Goal: Information Seeking & Learning: Learn about a topic

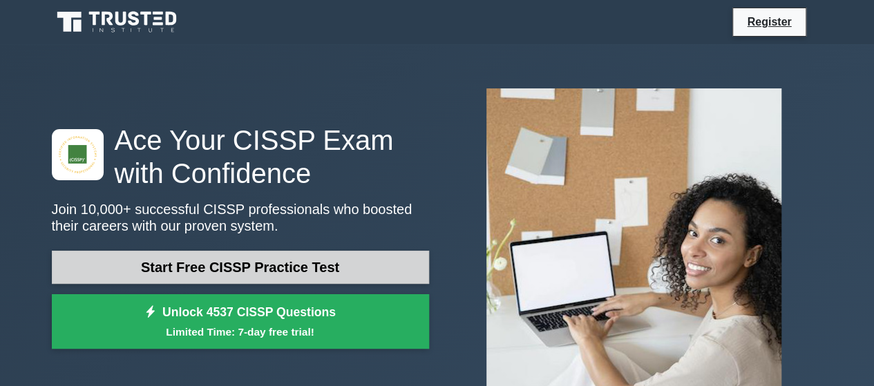
click at [256, 264] on link "Start Free CISSP Practice Test" at bounding box center [240, 267] width 377 height 33
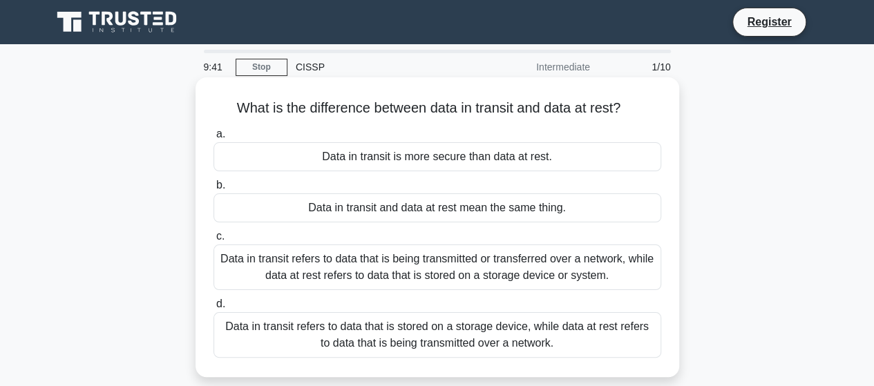
click at [336, 273] on div "Data in transit refers to data that is being transmitted or transferred over a …" at bounding box center [436, 267] width 447 height 46
click at [213, 241] on input "c. Data in transit refers to data that is being transmitted or transferred over…" at bounding box center [213, 236] width 0 height 9
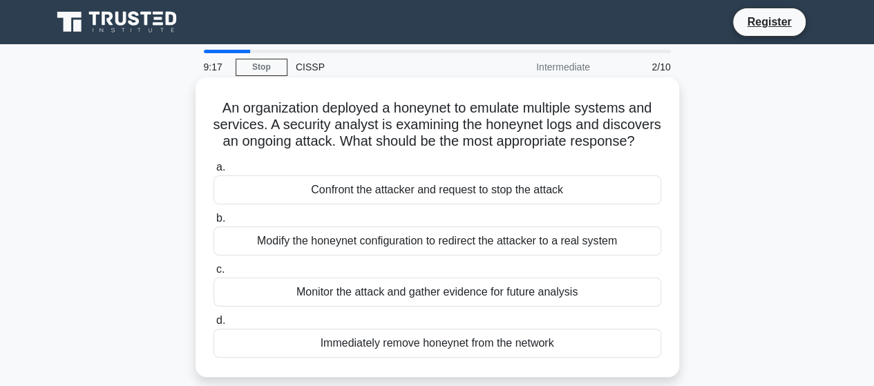
scroll to position [69, 0]
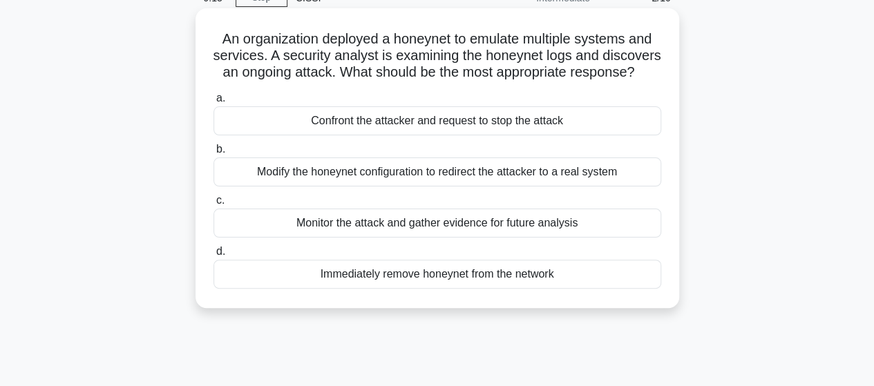
click at [329, 238] on div "Monitor the attack and gather evidence for future analysis" at bounding box center [436, 223] width 447 height 29
click at [213, 205] on input "c. Monitor the attack and gather evidence for future analysis" at bounding box center [213, 200] width 0 height 9
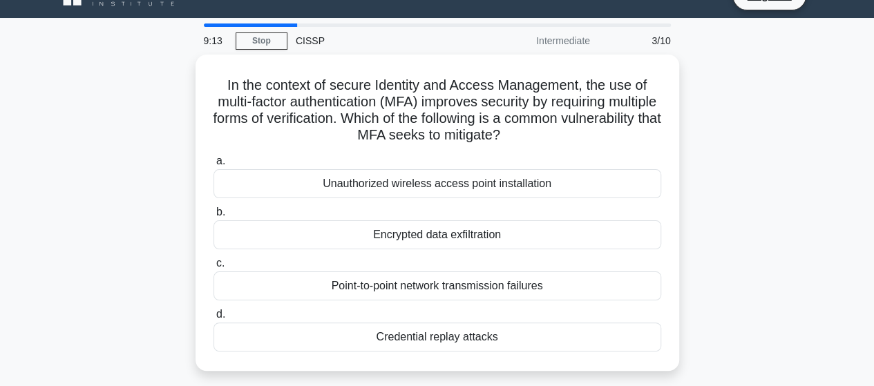
scroll to position [0, 0]
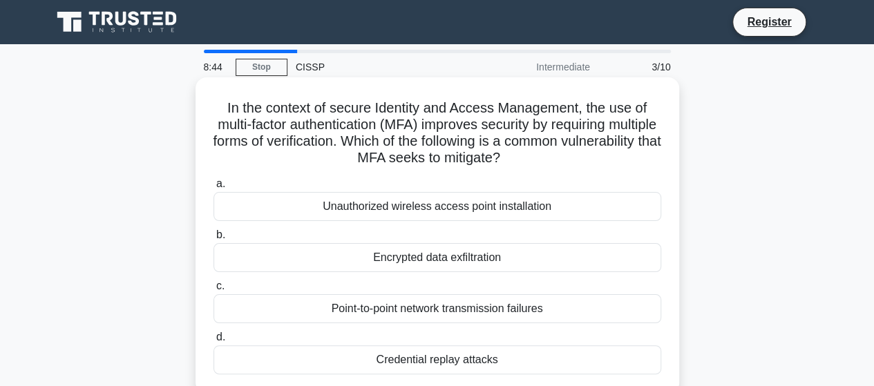
click at [341, 210] on div "Unauthorized wireless access point installation" at bounding box center [436, 206] width 447 height 29
click at [213, 189] on input "a. Unauthorized wireless access point installation" at bounding box center [213, 184] width 0 height 9
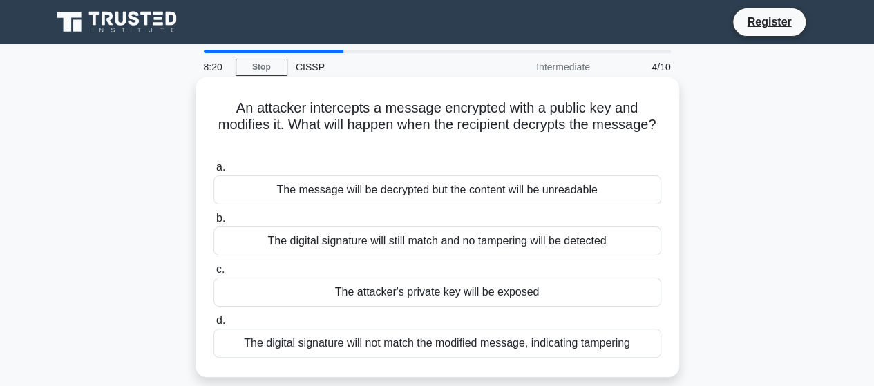
click at [431, 205] on div "a. The message will be decrypted but the content will be unreadable b. The digi…" at bounding box center [437, 258] width 464 height 204
click at [430, 201] on div "The message will be decrypted but the content will be unreadable" at bounding box center [436, 189] width 447 height 29
click at [213, 172] on input "a. The message will be decrypted but the content will be unreadable" at bounding box center [213, 167] width 0 height 9
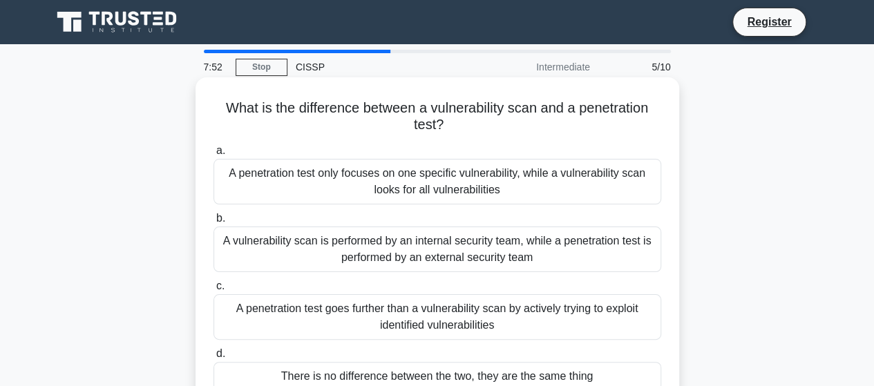
click at [416, 252] on div "A vulnerability scan is performed by an internal security team, while a penetra…" at bounding box center [436, 250] width 447 height 46
click at [213, 223] on input "b. A vulnerability scan is performed by an internal security team, while a pene…" at bounding box center [213, 218] width 0 height 9
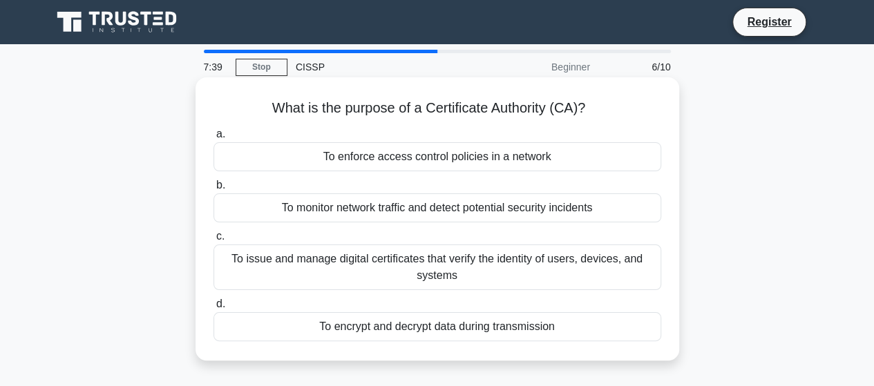
click at [407, 273] on div "To issue and manage digital certificates that verify the identity of users, dev…" at bounding box center [436, 267] width 447 height 46
click at [213, 241] on input "c. To issue and manage digital certificates that verify the identity of users, …" at bounding box center [213, 236] width 0 height 9
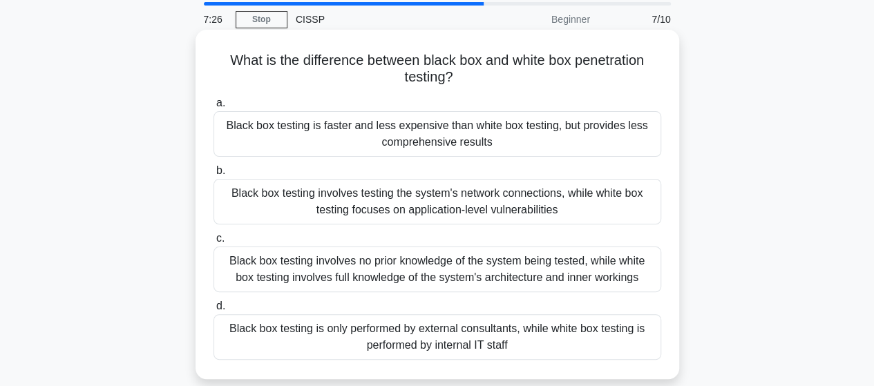
scroll to position [69, 0]
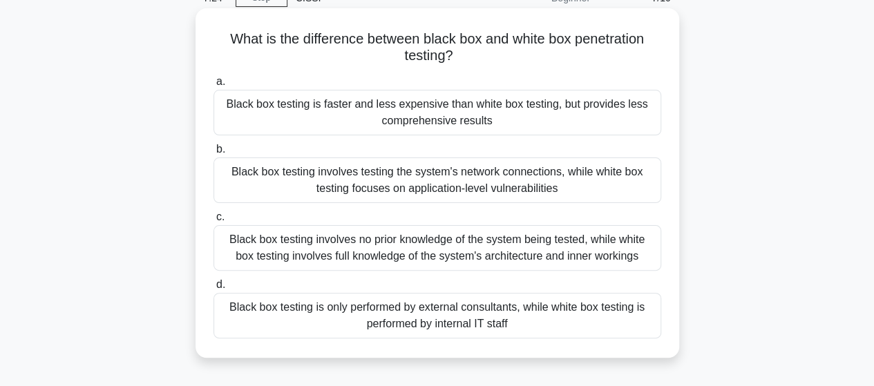
click at [473, 305] on div "Black box testing is only performed by external consultants, while white box te…" at bounding box center [436, 316] width 447 height 46
click at [213, 289] on input "d. Black box testing is only performed by external consultants, while white box…" at bounding box center [213, 284] width 0 height 9
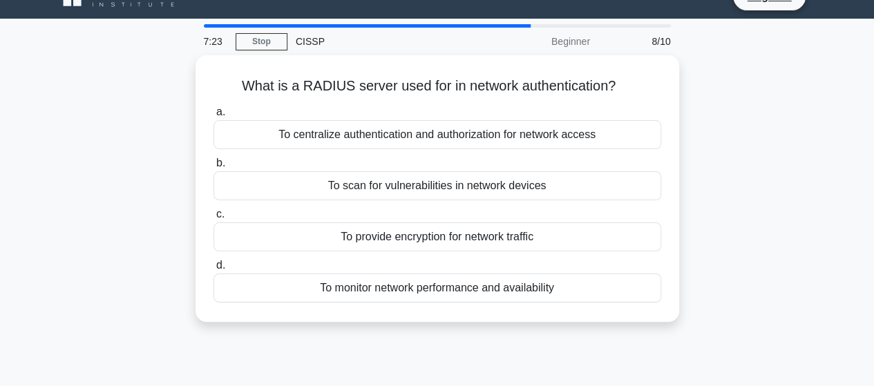
scroll to position [0, 0]
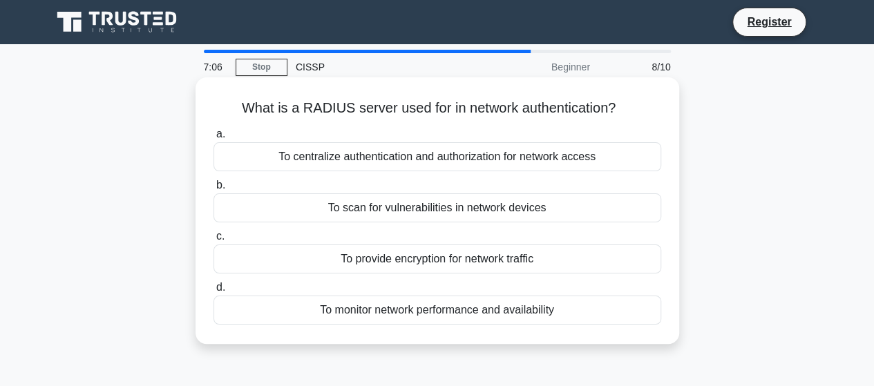
click at [409, 160] on div "To centralize authentication and authorization for network access" at bounding box center [436, 156] width 447 height 29
click at [213, 139] on input "a. To centralize authentication and authorization for network access" at bounding box center [213, 134] width 0 height 9
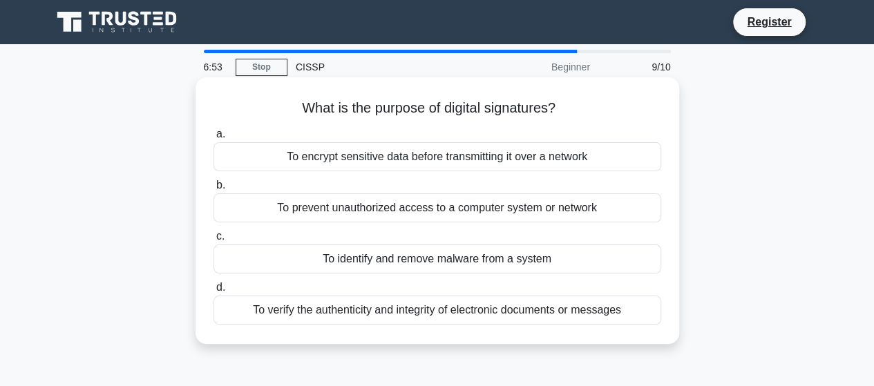
click at [454, 311] on div "To verify the authenticity and integrity of electronic documents or messages" at bounding box center [436, 310] width 447 height 29
click at [213, 292] on input "d. To verify the authenticity and integrity of electronic documents or messages" at bounding box center [213, 287] width 0 height 9
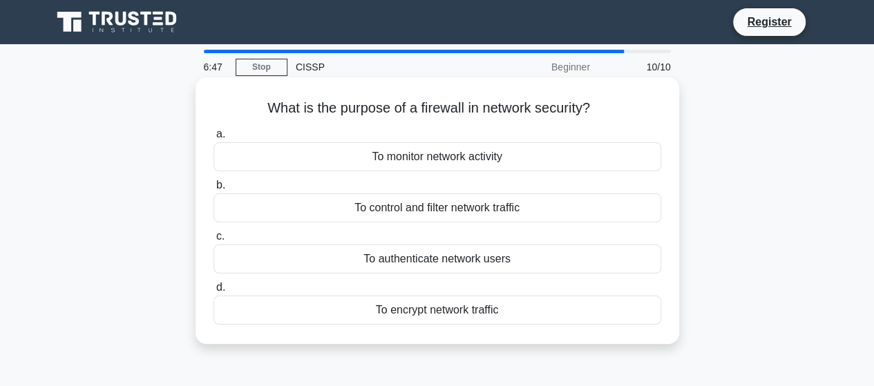
click at [441, 317] on div "To encrypt network traffic" at bounding box center [436, 310] width 447 height 29
click at [213, 292] on input "d. To encrypt network traffic" at bounding box center [213, 287] width 0 height 9
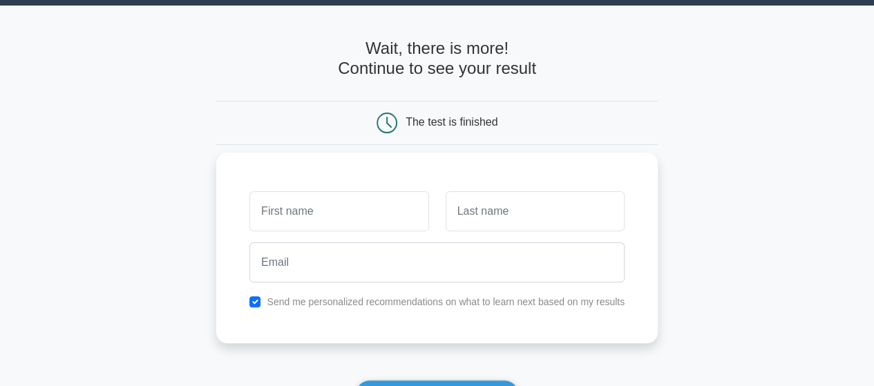
scroll to position [69, 0]
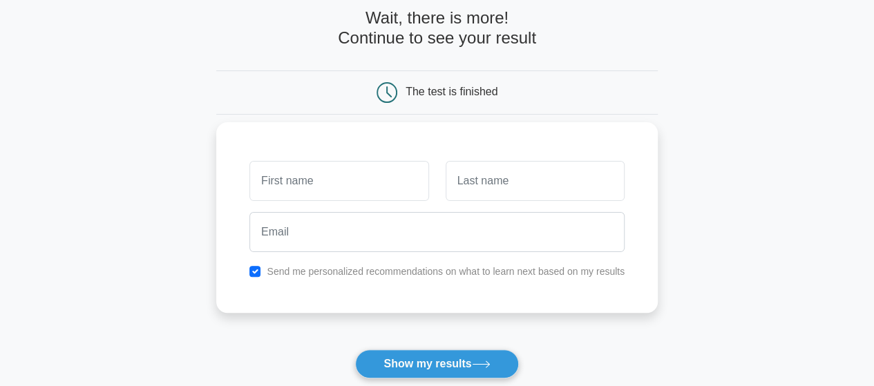
click at [369, 178] on input "text" at bounding box center [338, 181] width 179 height 40
type input "[PERSON_NAME]"
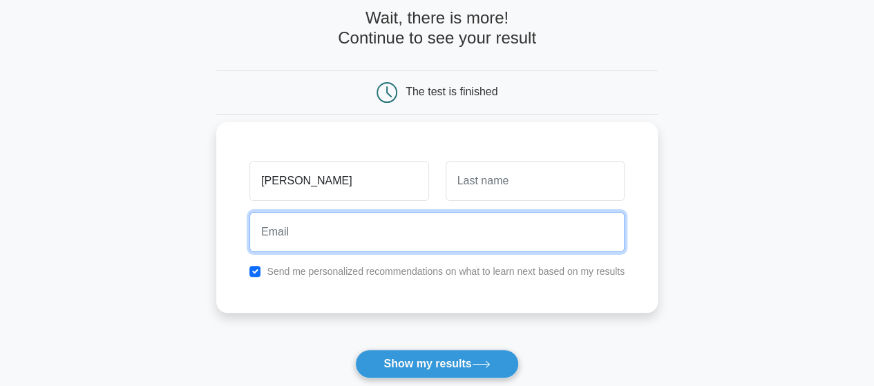
click at [438, 230] on input "email" at bounding box center [436, 232] width 375 height 40
type input "[EMAIL_ADDRESS][DOMAIN_NAME]"
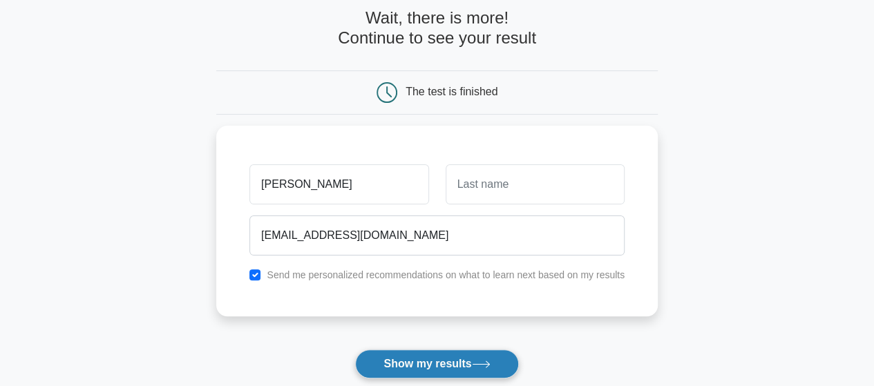
click at [409, 358] on button "Show my results" at bounding box center [436, 363] width 163 height 29
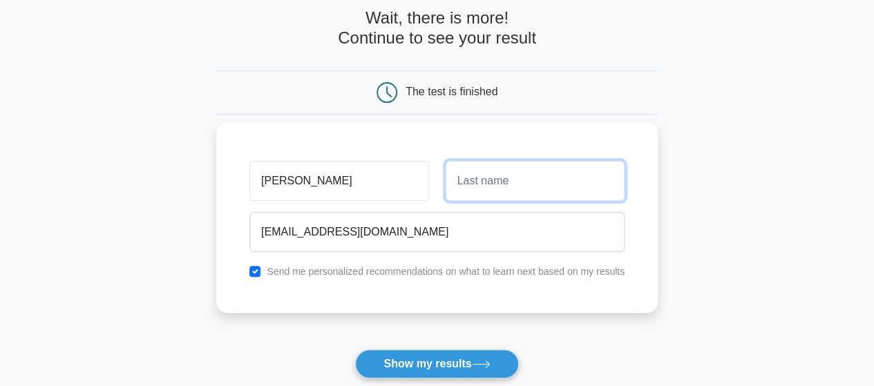
click at [483, 168] on input "text" at bounding box center [534, 181] width 179 height 40
type input "[PERSON_NAME]"
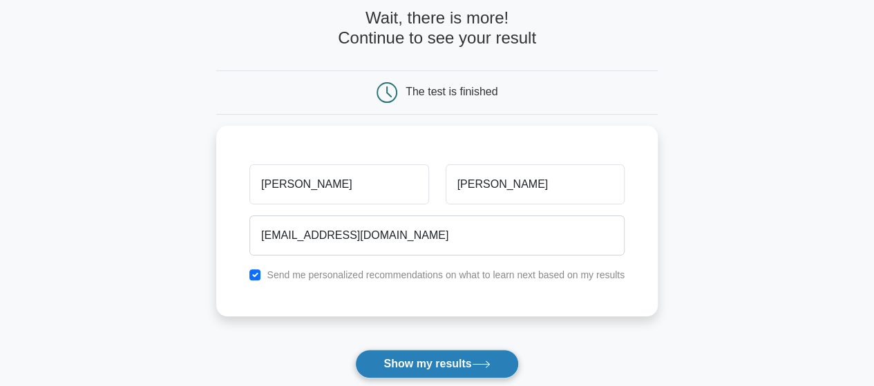
click at [472, 354] on button "Show my results" at bounding box center [436, 363] width 163 height 29
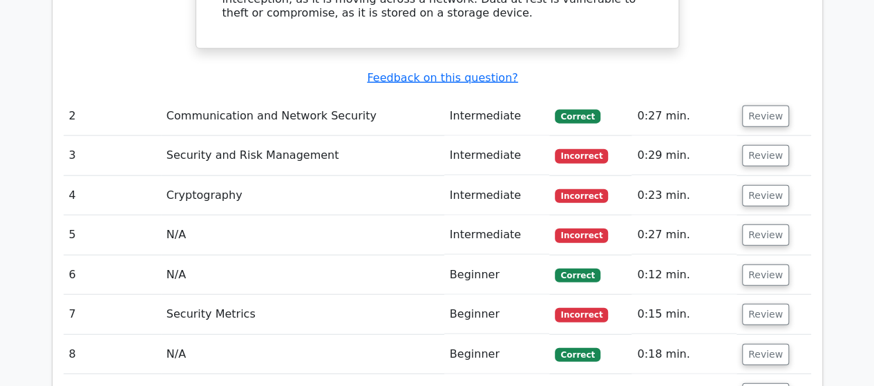
scroll to position [1588, 0]
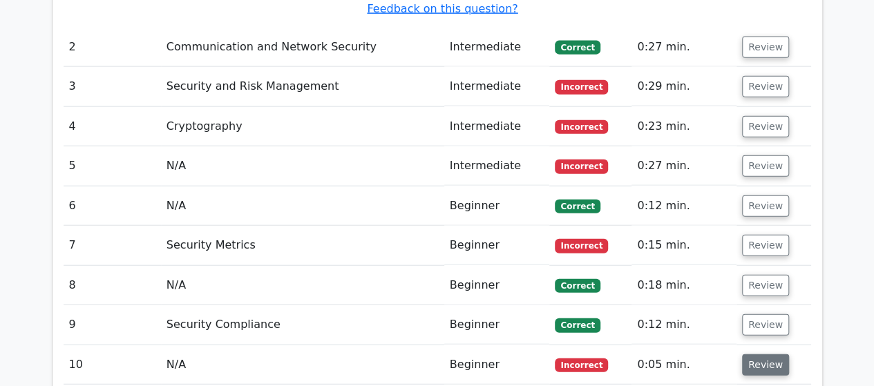
click at [742, 354] on button "Review" at bounding box center [765, 364] width 47 height 21
click at [752, 235] on button "Review" at bounding box center [765, 245] width 47 height 21
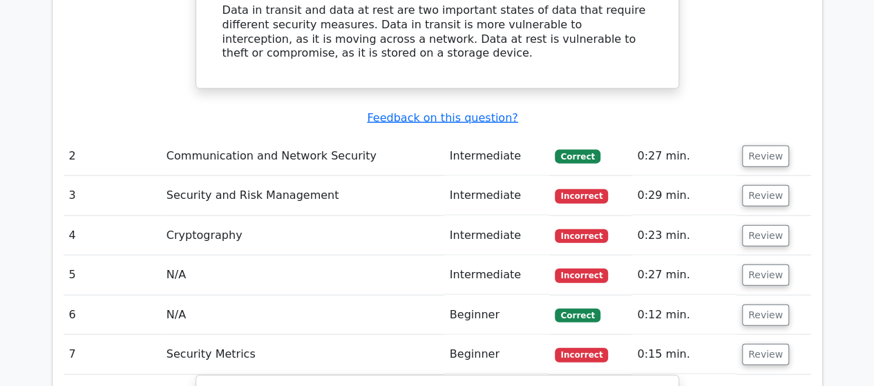
scroll to position [1519, 0]
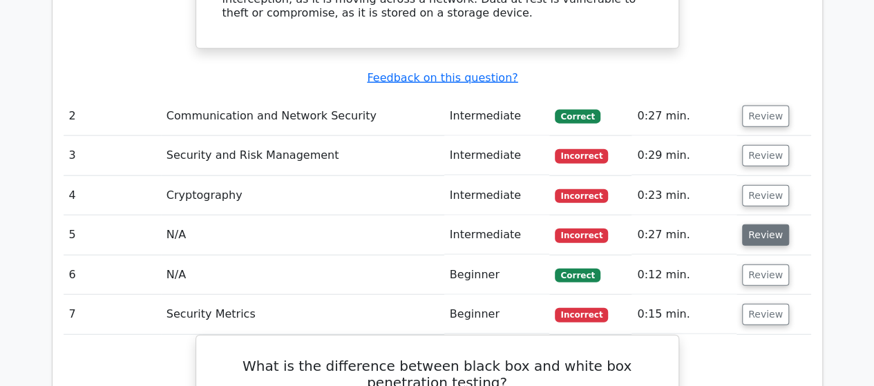
click at [749, 224] on button "Review" at bounding box center [765, 234] width 47 height 21
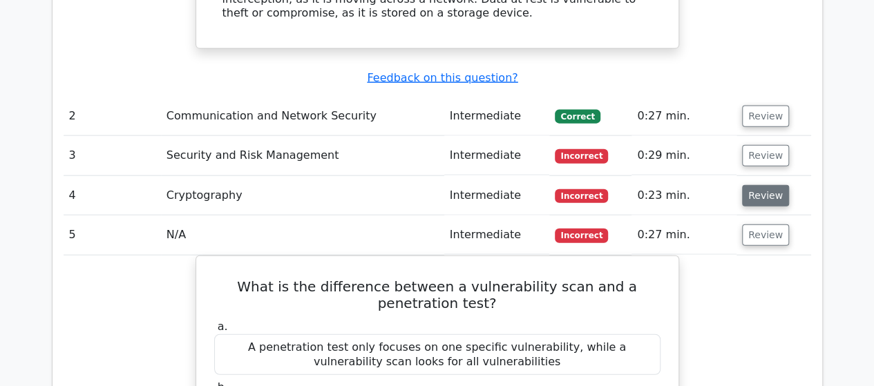
click at [767, 185] on button "Review" at bounding box center [765, 195] width 47 height 21
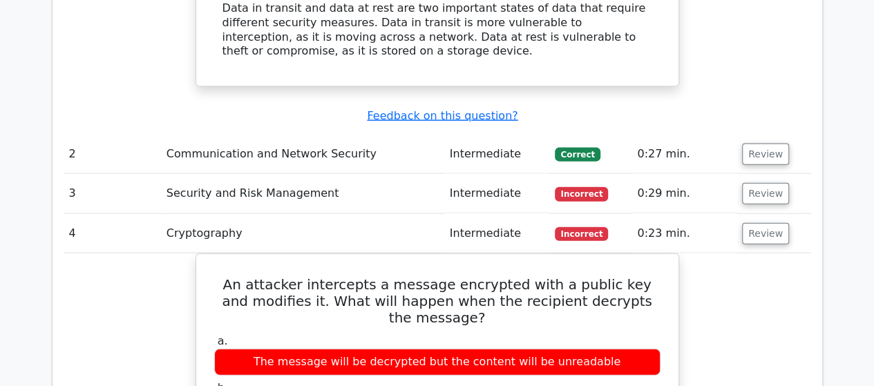
scroll to position [1450, 0]
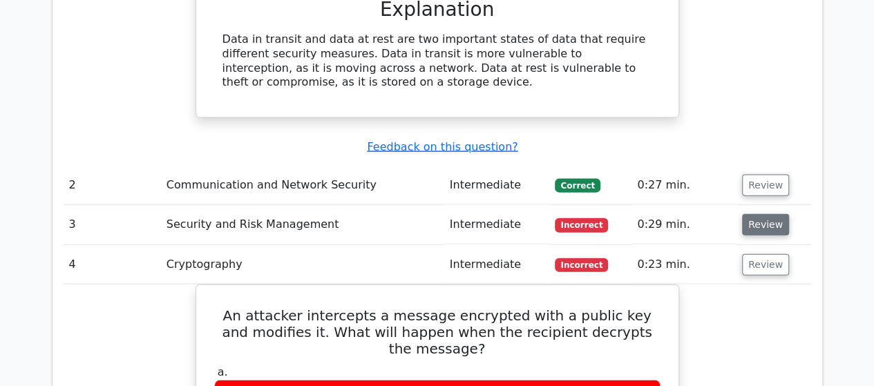
click at [760, 214] on button "Review" at bounding box center [765, 224] width 47 height 21
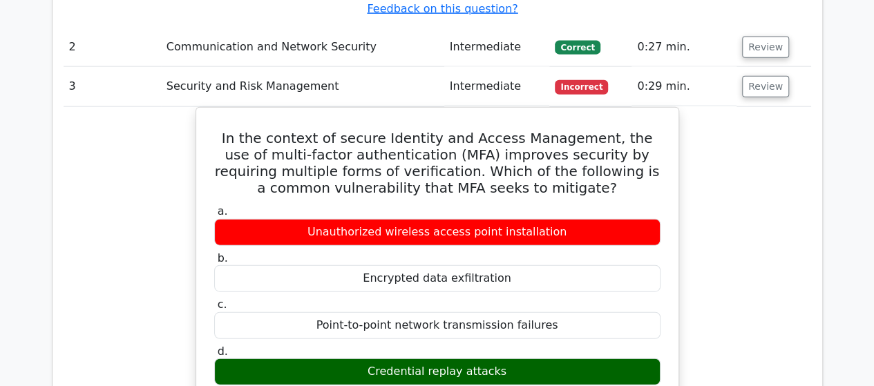
scroll to position [1519, 0]
